Goal: Transaction & Acquisition: Book appointment/travel/reservation

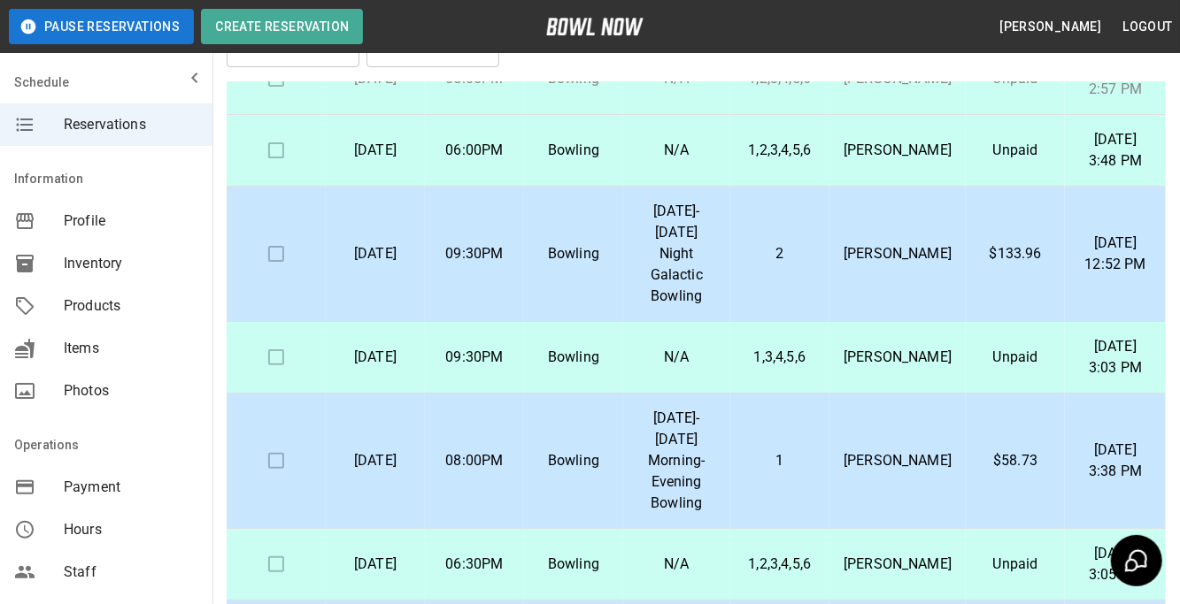
scroll to position [88, 0]
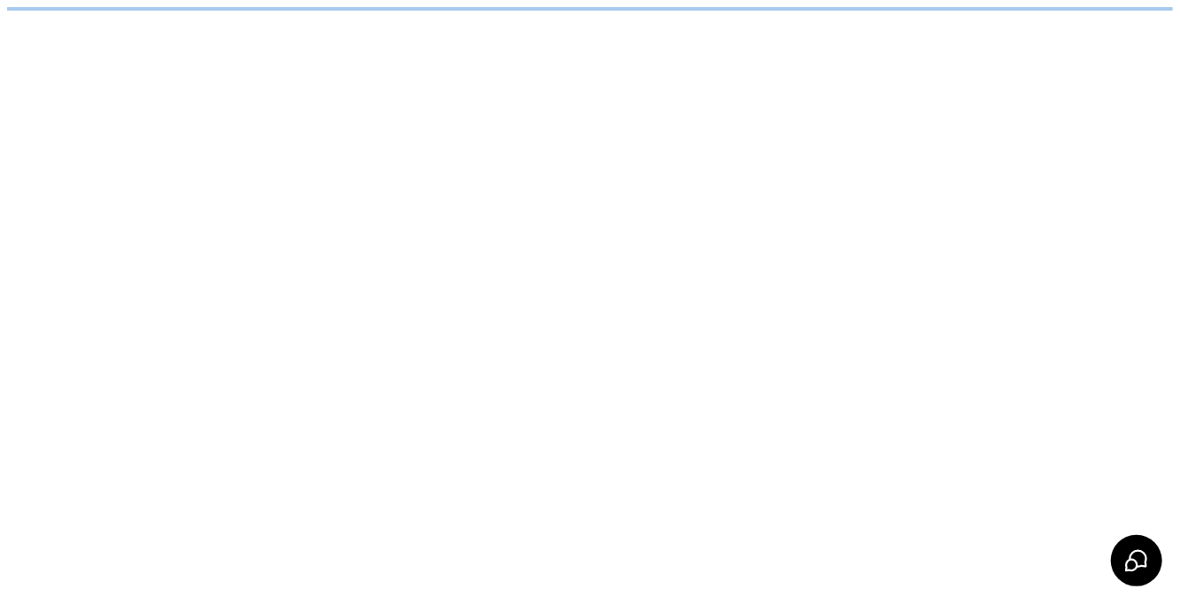
click at [284, 18] on html at bounding box center [590, 9] width 1180 height 18
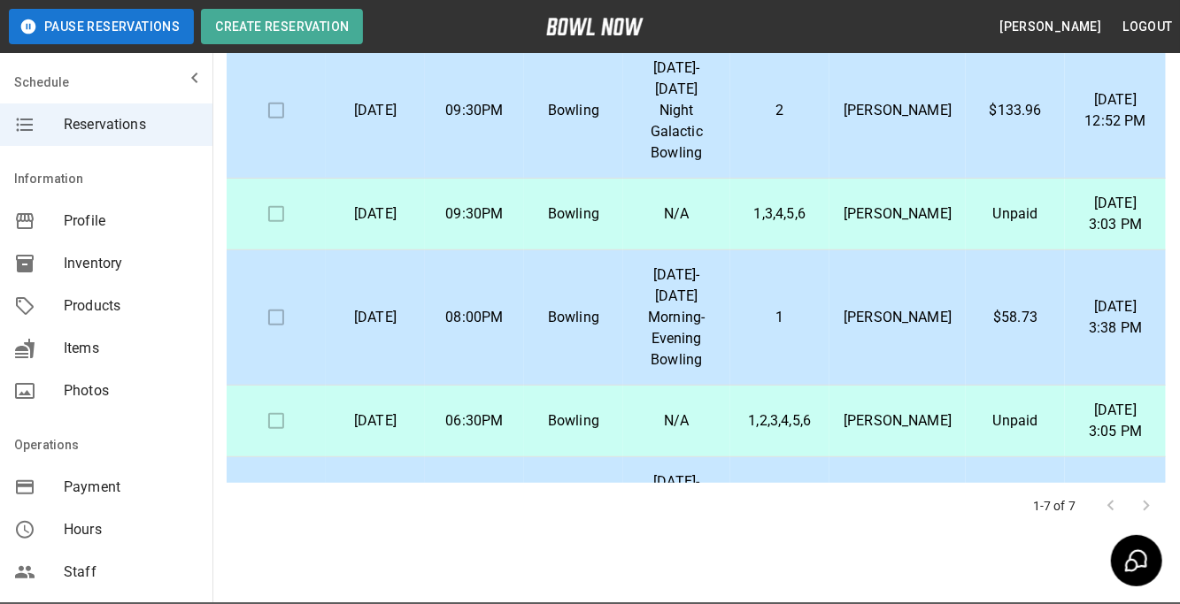
scroll to position [374, 0]
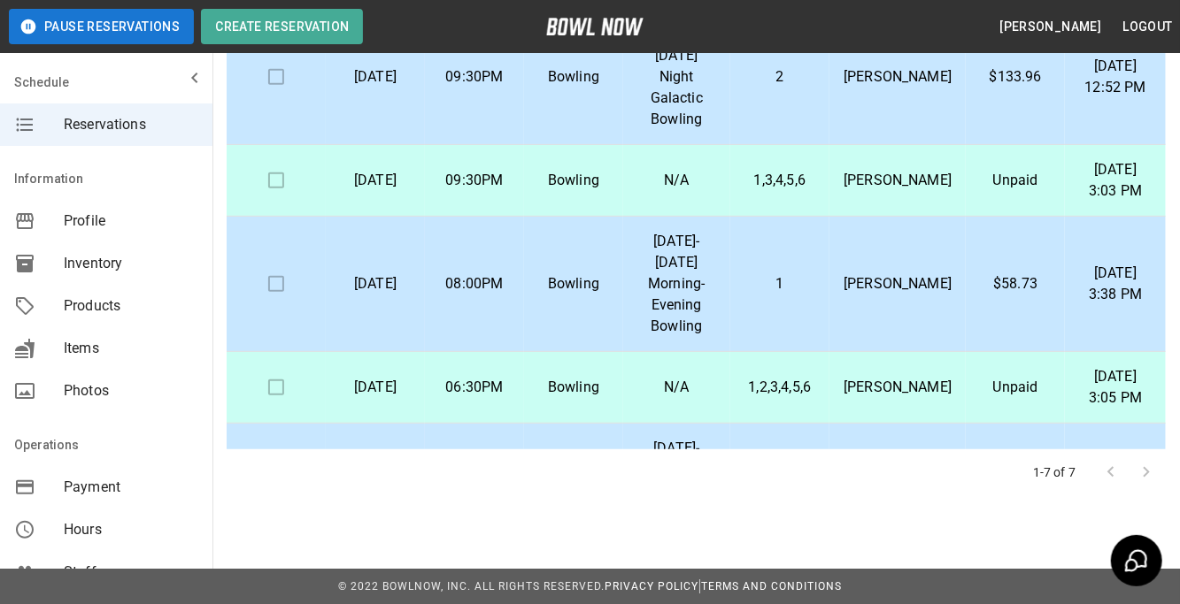
click at [1154, 463] on div at bounding box center [1128, 472] width 71 height 35
click at [1149, 466] on div at bounding box center [1128, 472] width 71 height 35
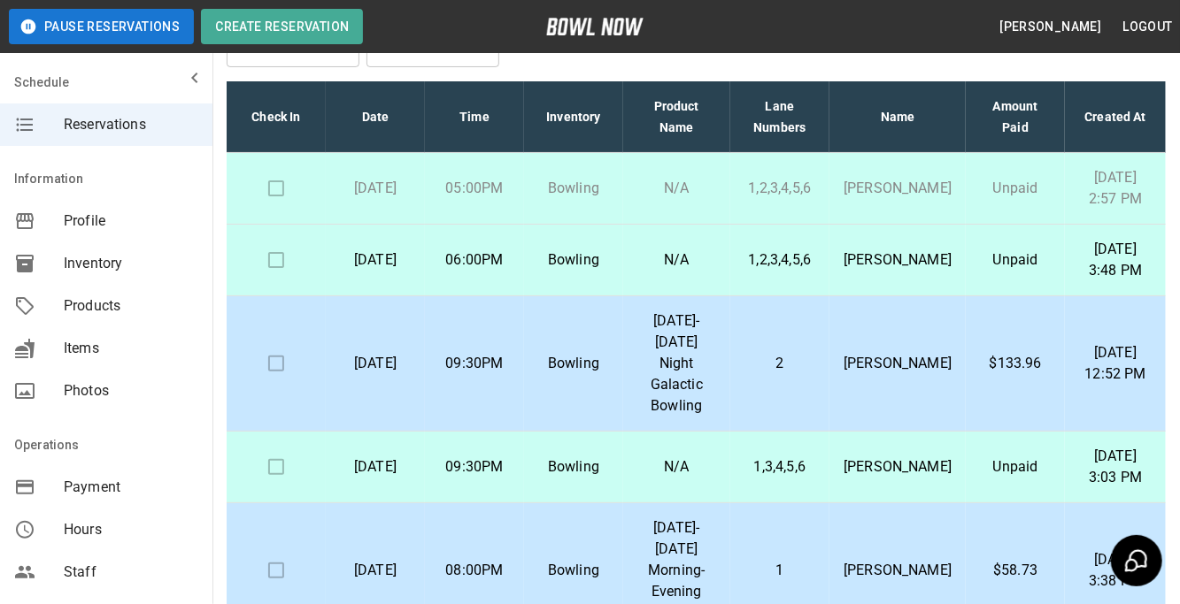
scroll to position [144, 0]
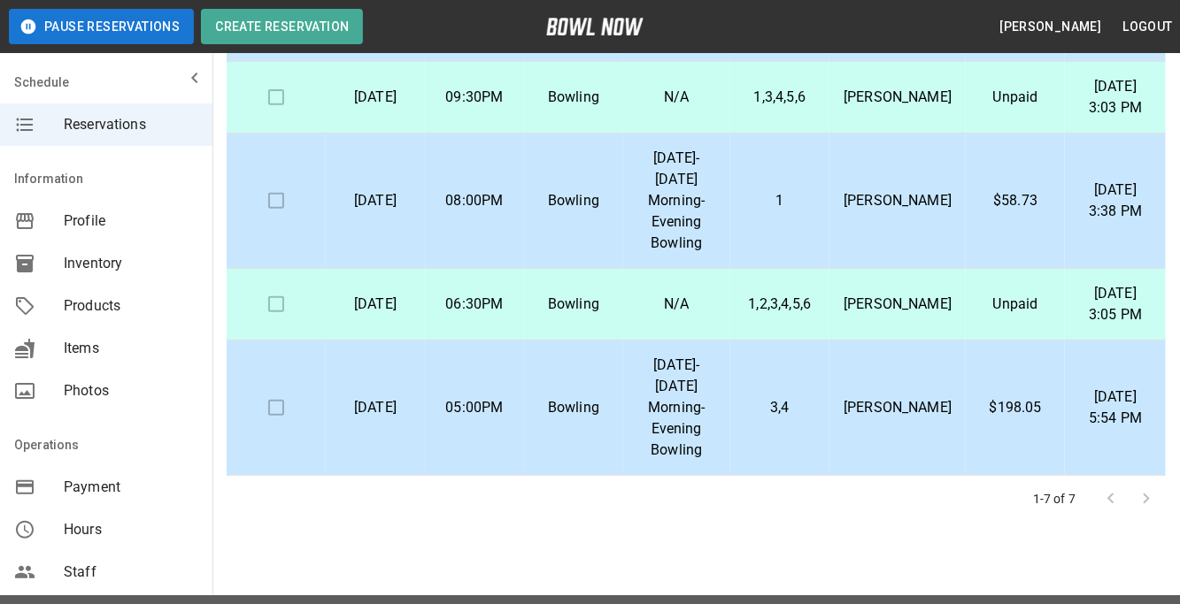
scroll to position [128, 0]
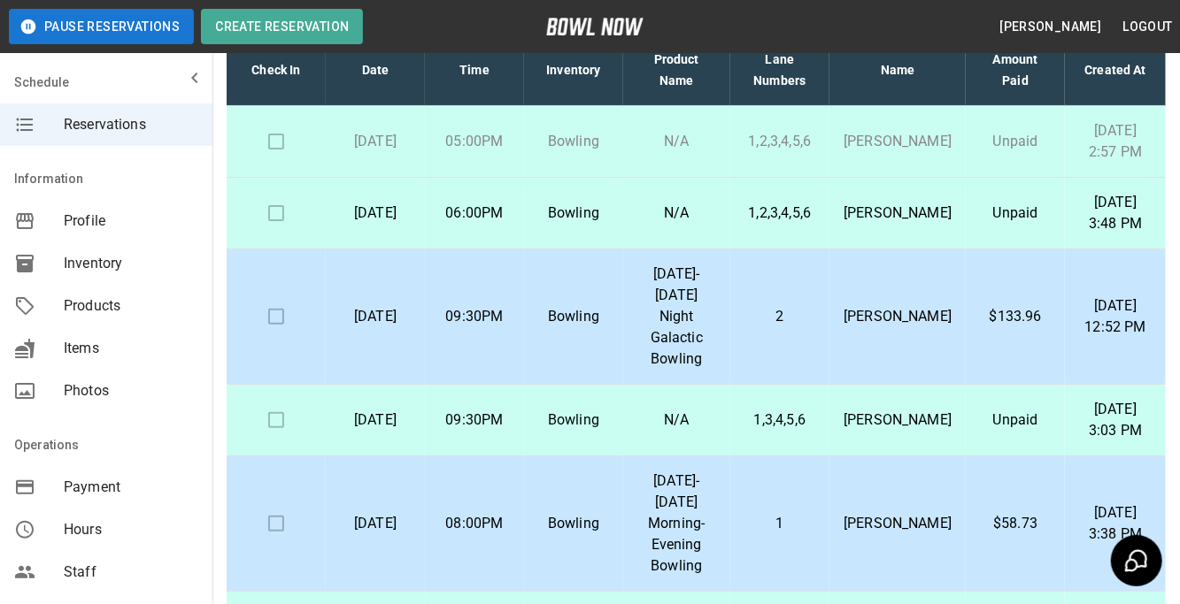
scroll to position [153, 0]
